Goal: Information Seeking & Learning: Learn about a topic

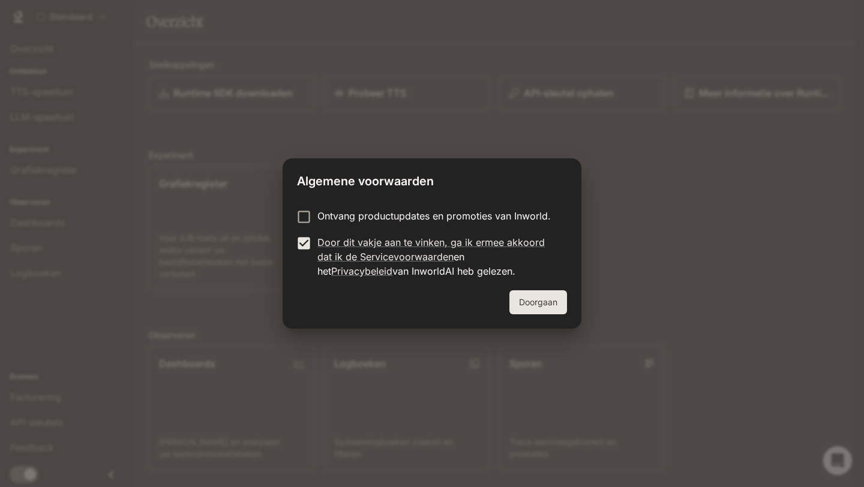
click at [532, 299] on font "Doorgaan" at bounding box center [538, 302] width 38 height 10
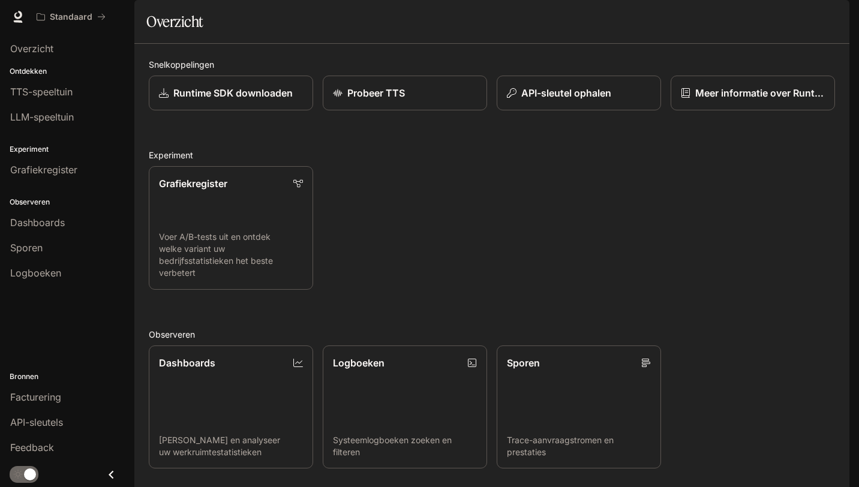
click at [62, 222] on font "Dashboards" at bounding box center [37, 223] width 55 height 12
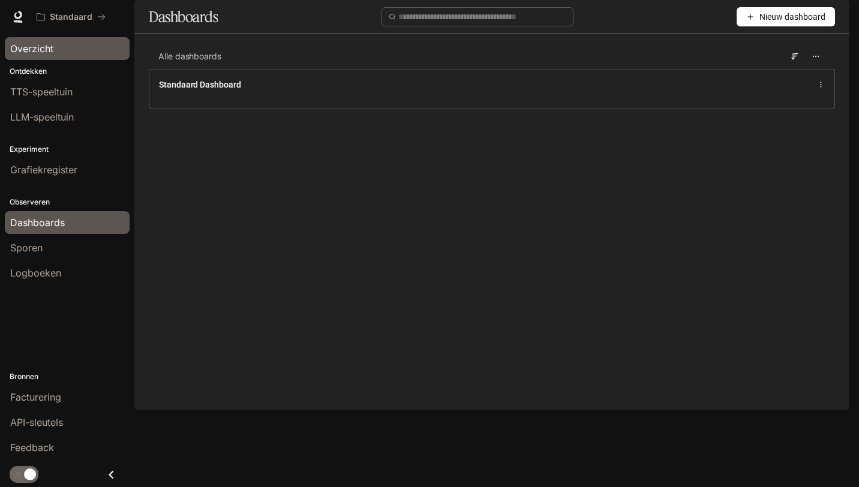
click at [50, 52] on font "Overzicht" at bounding box center [31, 49] width 43 height 12
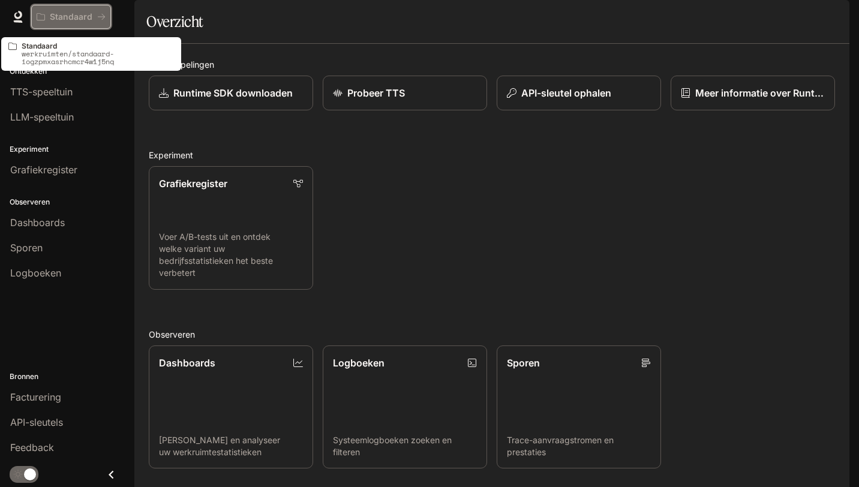
click at [90, 18] on font "Standaard" at bounding box center [71, 16] width 43 height 10
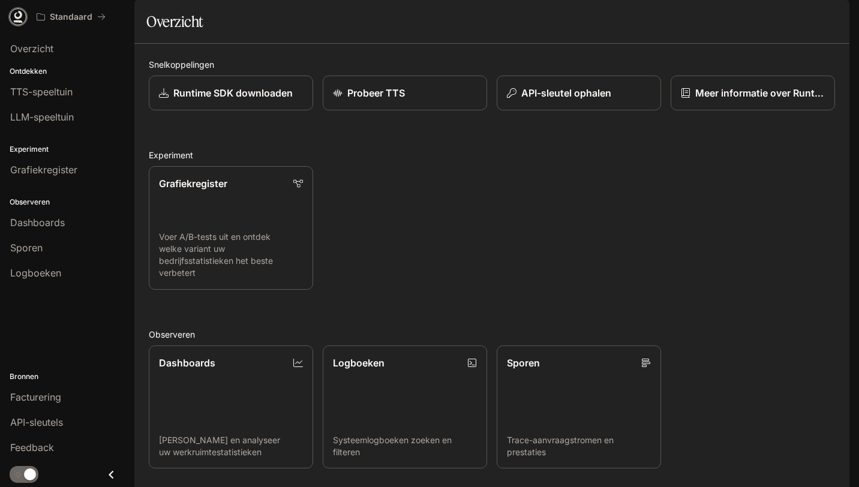
click at [21, 19] on icon at bounding box center [18, 17] width 12 height 12
click at [779, 21] on font "Documentatie" at bounding box center [785, 16] width 55 height 10
click at [770, 21] on font "Documentatie" at bounding box center [785, 16] width 55 height 10
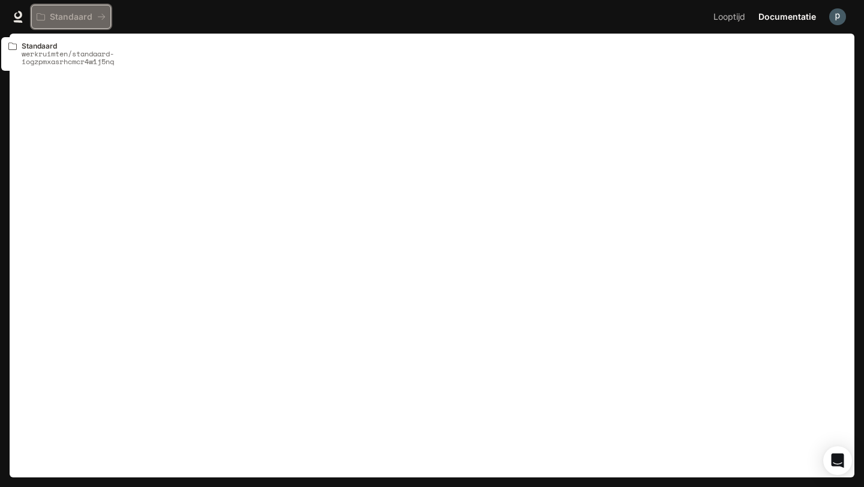
click at [84, 21] on font "Standaard" at bounding box center [71, 16] width 43 height 10
